Goal: Information Seeking & Learning: Learn about a topic

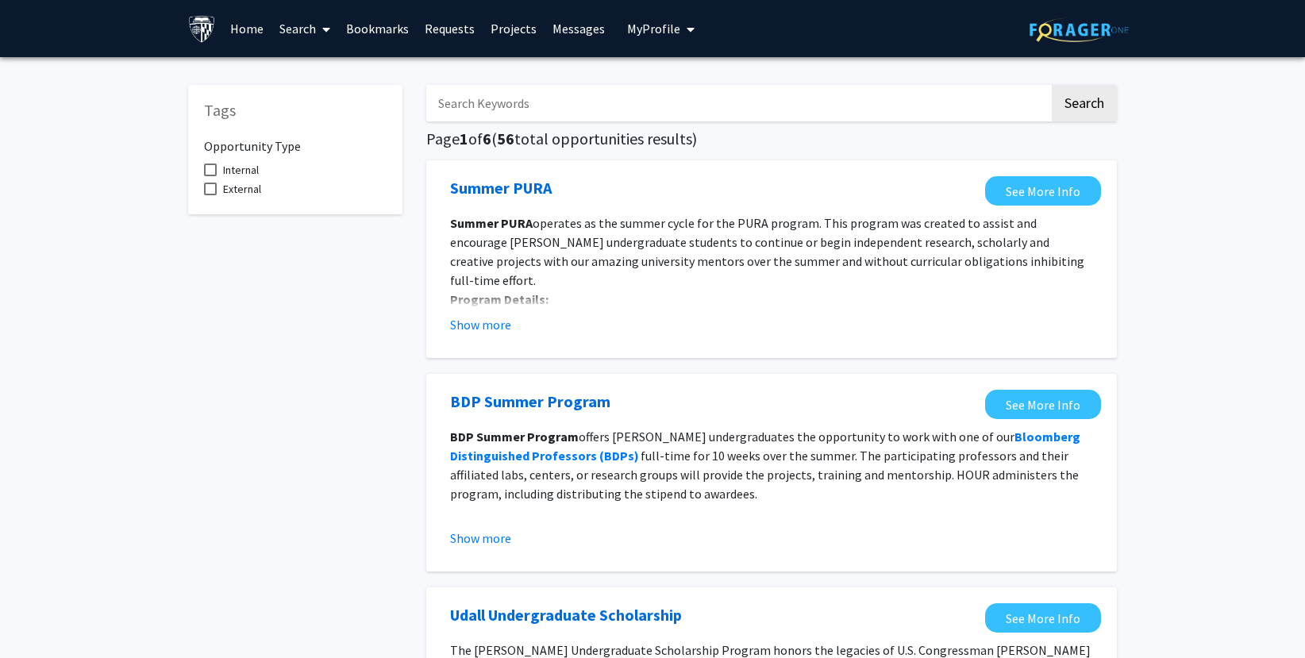
click at [586, 103] on input "Search Keywords" at bounding box center [737, 103] width 623 height 37
type input "Mental health"
click at [1087, 104] on button "Search" at bounding box center [1084, 103] width 65 height 37
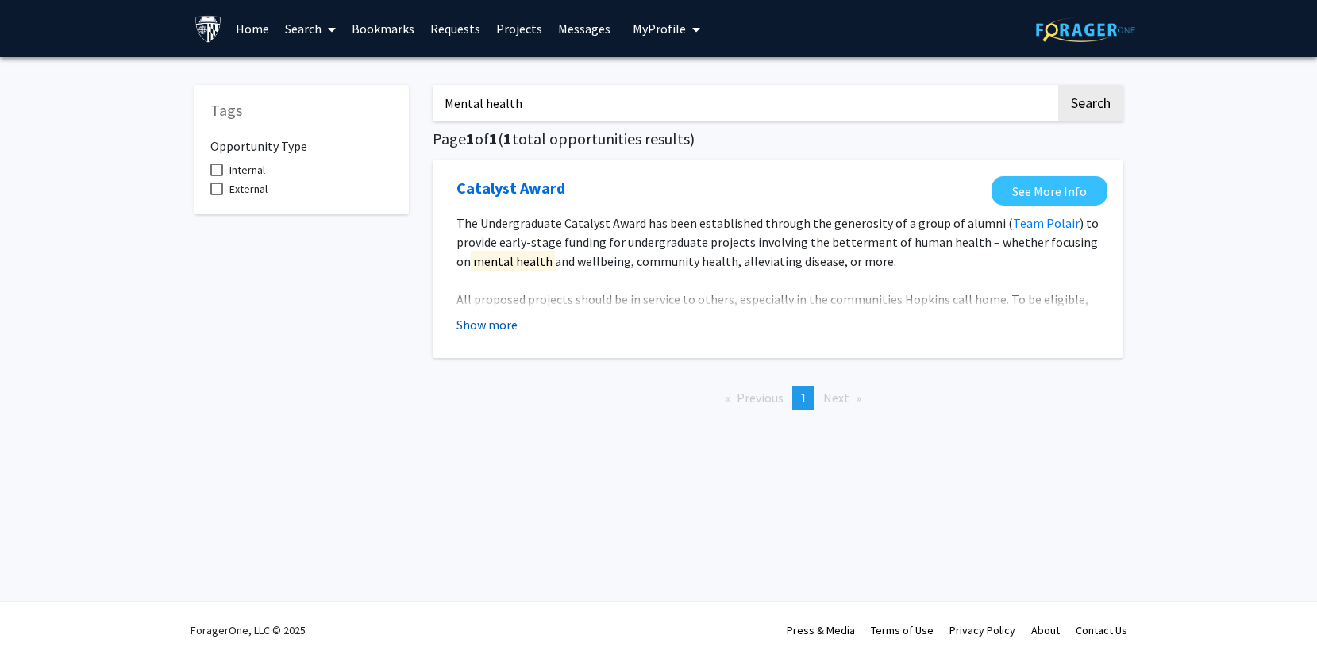
click at [500, 325] on button "Show more" at bounding box center [487, 324] width 61 height 19
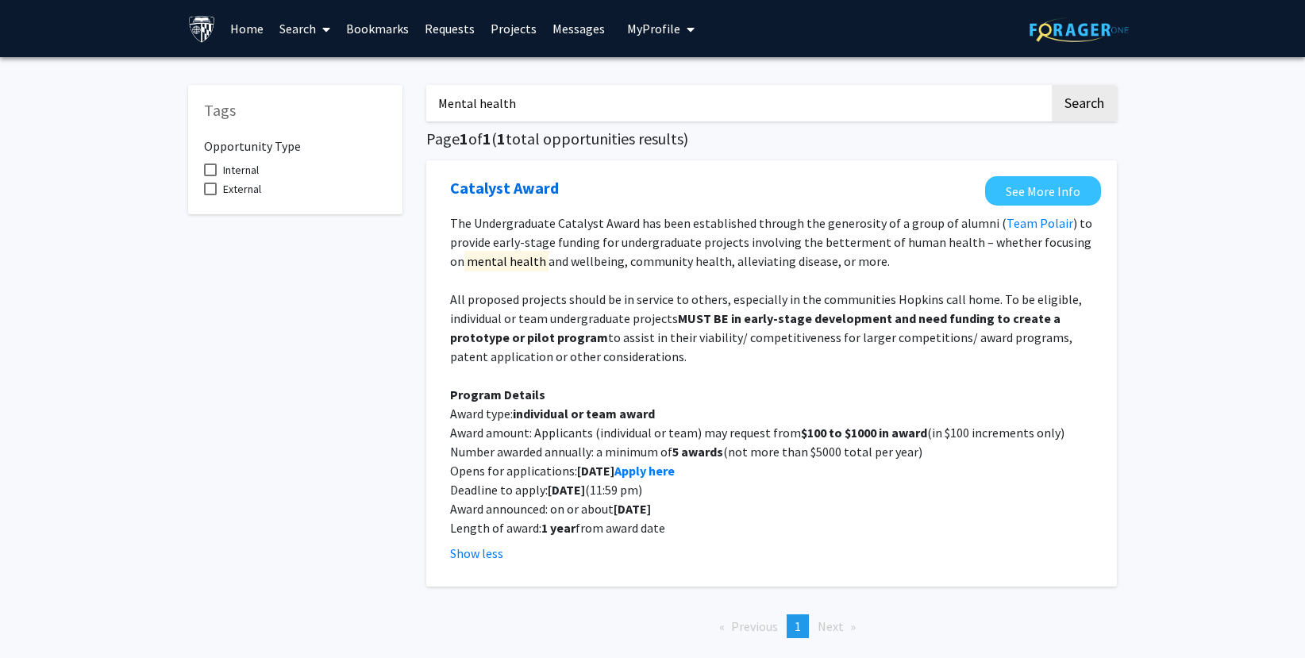
click at [324, 27] on icon at bounding box center [326, 29] width 8 height 13
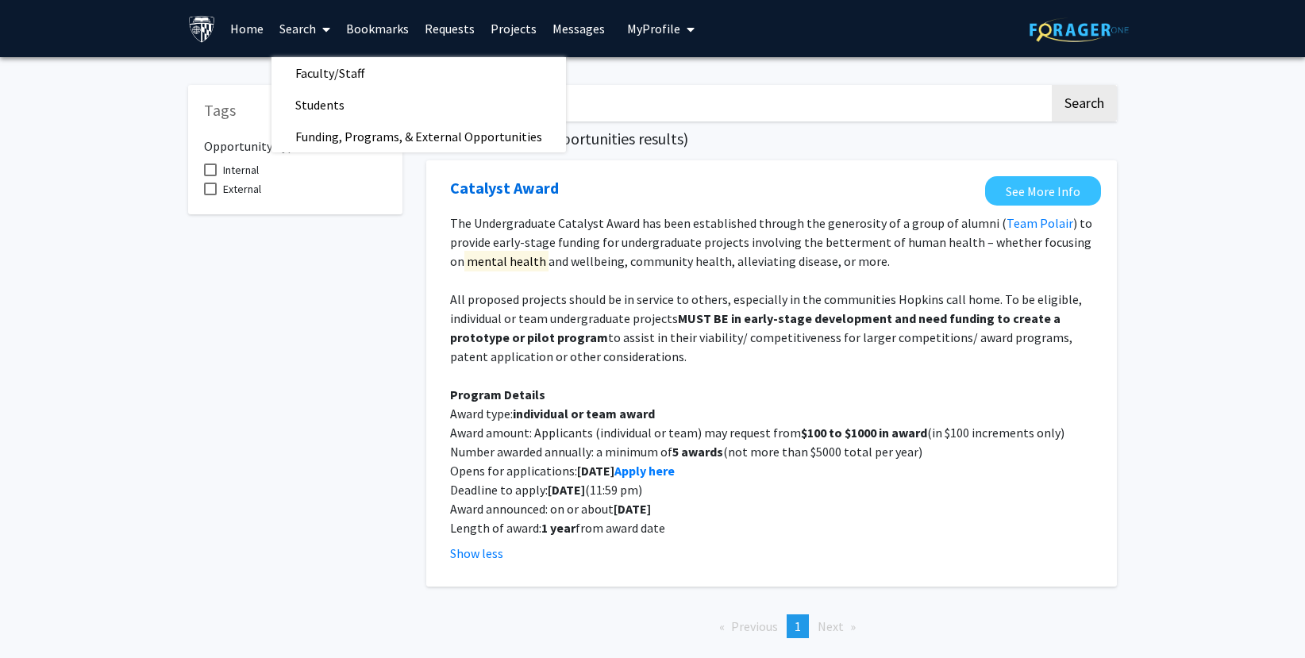
click at [242, 27] on link "Home" at bounding box center [246, 29] width 49 height 56
